Goal: Information Seeking & Learning: Understand process/instructions

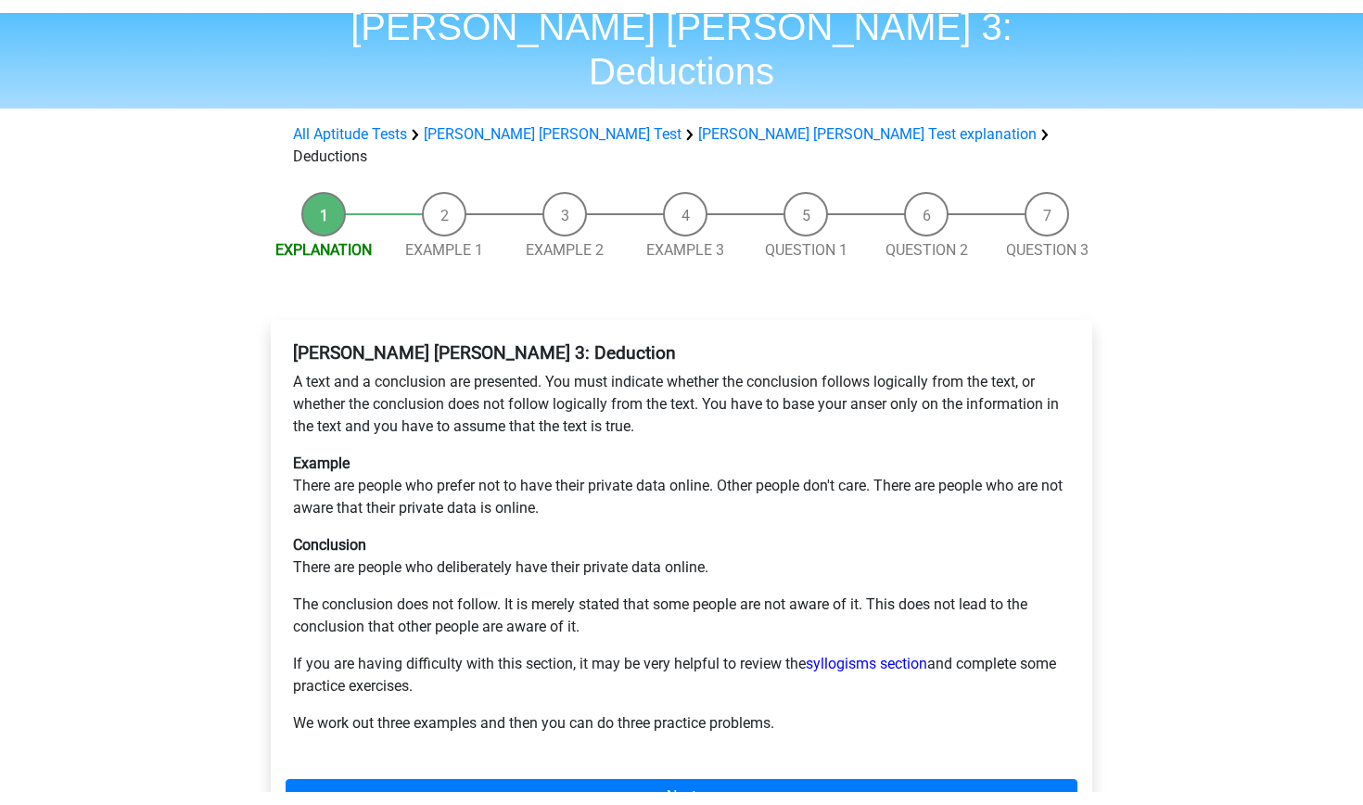
scroll to position [81, 0]
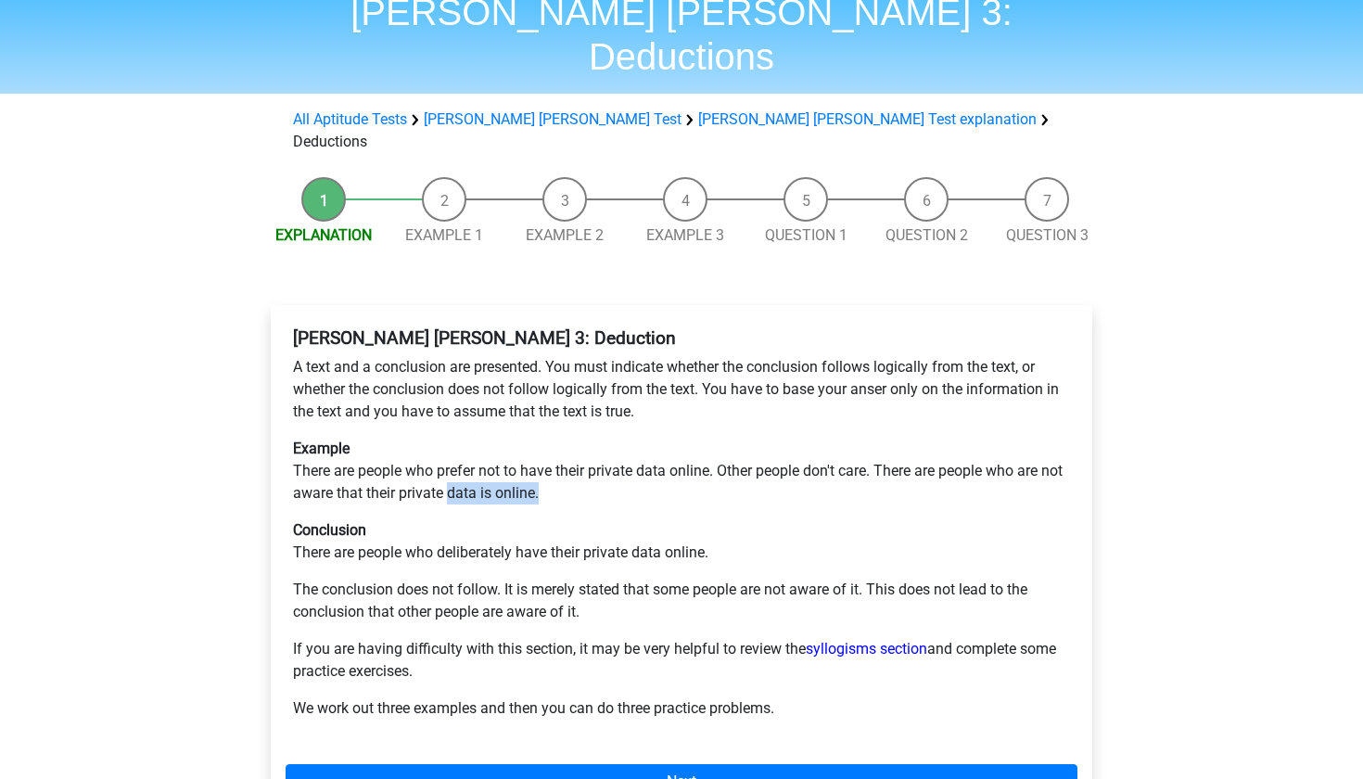
drag, startPoint x: 570, startPoint y: 430, endPoint x: 476, endPoint y: 430, distance: 93.7
click at [475, 438] on p "Example There are people who prefer not to have their private data online. Othe…" at bounding box center [681, 471] width 777 height 67
click at [558, 519] on p "Conclusion There are people who deliberately have their private data online." at bounding box center [681, 541] width 777 height 45
drag, startPoint x: 579, startPoint y: 536, endPoint x: 542, endPoint y: 534, distance: 37.1
click at [542, 579] on p "The conclusion does not follow. It is merely stated that some people are not aw…" at bounding box center [681, 601] width 777 height 45
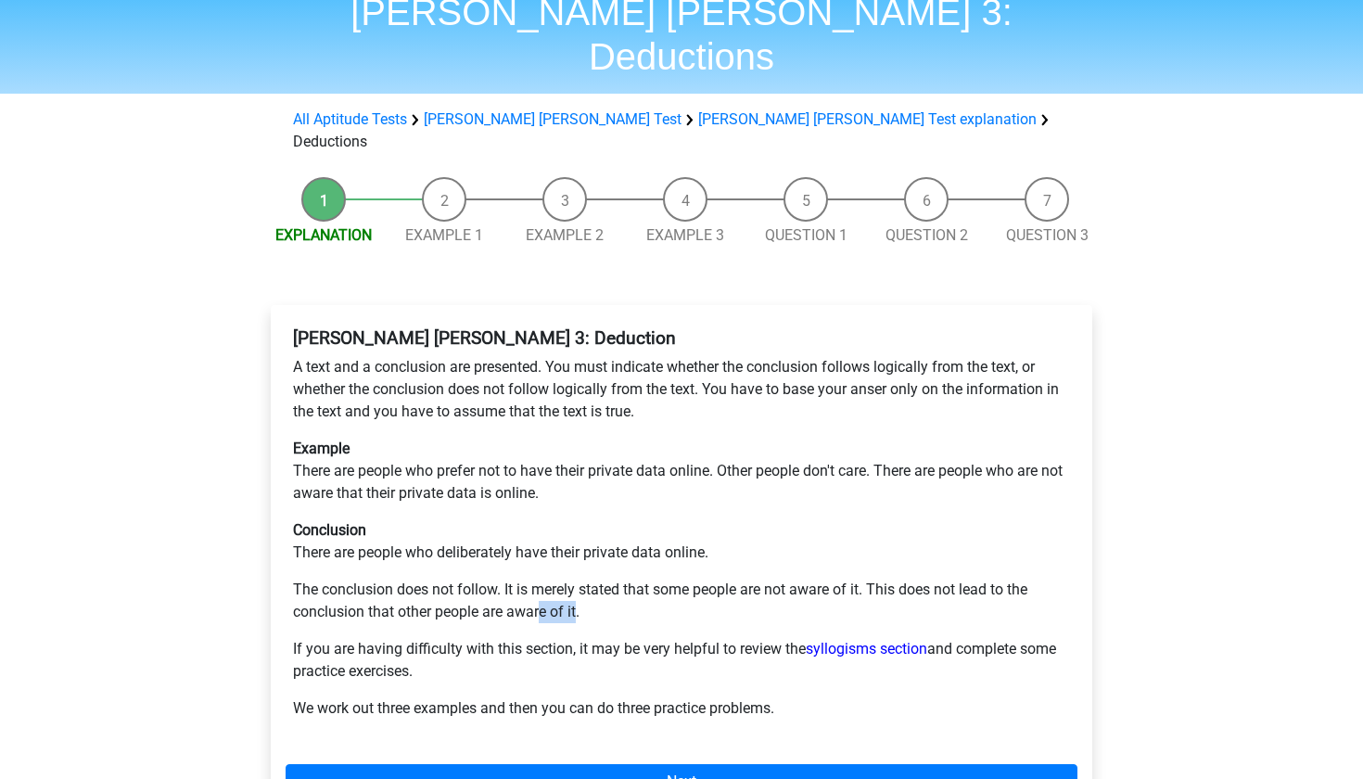
click at [542, 579] on p "The conclusion does not follow. It is merely stated that some people are not aw…" at bounding box center [681, 601] width 777 height 45
drag, startPoint x: 525, startPoint y: 520, endPoint x: 723, endPoint y: 520, distance: 198.5
click at [723, 579] on p "The conclusion does not follow. It is merely stated that some people are not aw…" at bounding box center [681, 601] width 777 height 45
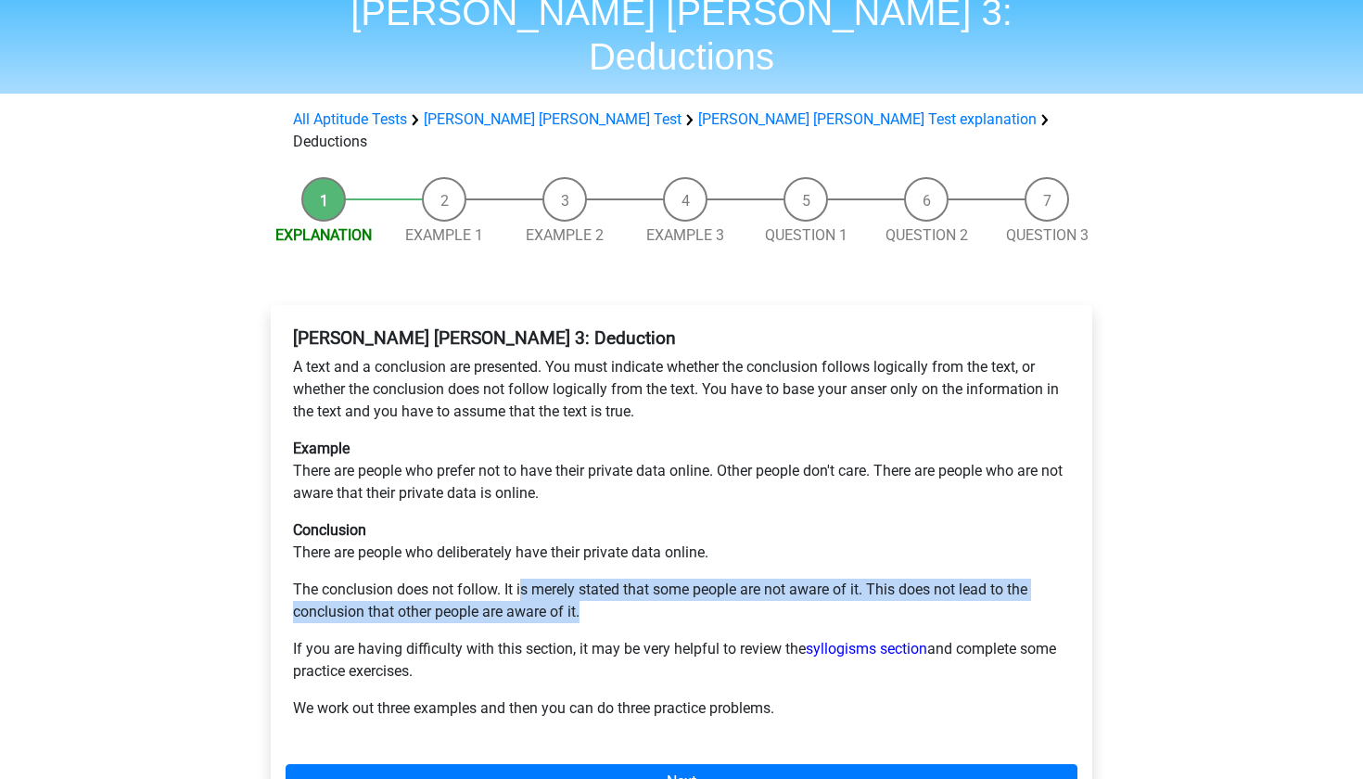
drag, startPoint x: 619, startPoint y: 544, endPoint x: 524, endPoint y: 527, distance: 96.1
click at [524, 579] on p "The conclusion does not follow. It is merely stated that some people are not aw…" at bounding box center [681, 601] width 777 height 45
